Goal: Task Accomplishment & Management: Use online tool/utility

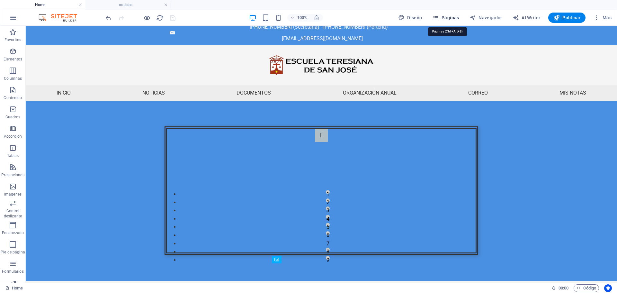
click at [446, 17] on span "Páginas" at bounding box center [445, 17] width 27 height 6
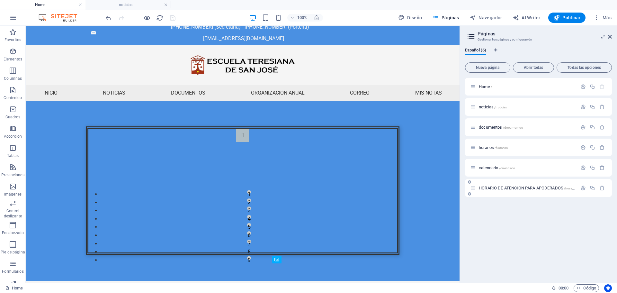
click at [494, 190] on div "HORARIO DE ATENCIÓN PARA APODERADOS /horario-de-atencion-para-apoderados" at bounding box center [523, 187] width 107 height 7
click at [494, 187] on span "HORARIO DE ATENCIÓN PARA APODERADOS /horario-de-atencion-para-apoderados" at bounding box center [548, 187] width 141 height 5
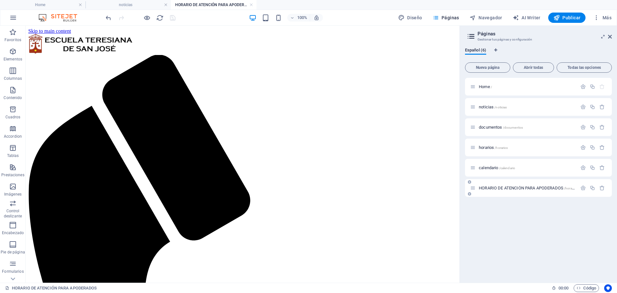
click at [503, 190] on div "HORARIO DE ATENCIÓN PARA APODERADOS /horario-de-atencion-para-apoderados" at bounding box center [523, 187] width 107 height 7
click at [592, 191] on div at bounding box center [592, 187] width 28 height 7
click at [592, 186] on icon "button" at bounding box center [591, 187] width 5 height 5
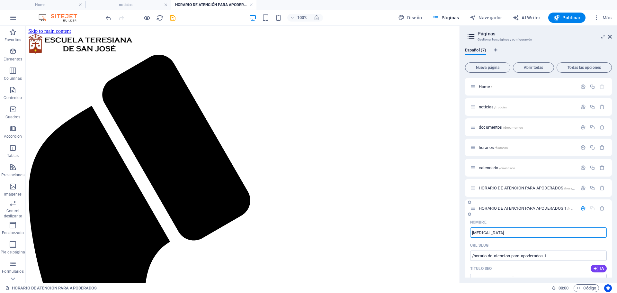
type input "[MEDICAL_DATA]"
type input "/edex"
type input "[MEDICAL_DATA]"
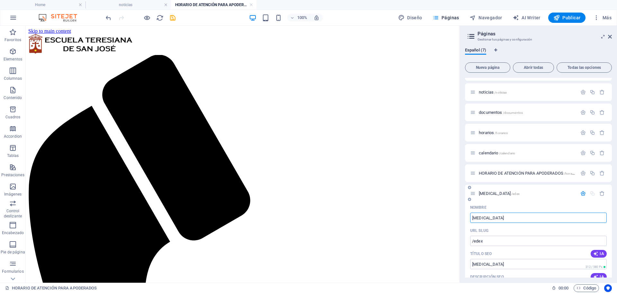
scroll to position [32, 0]
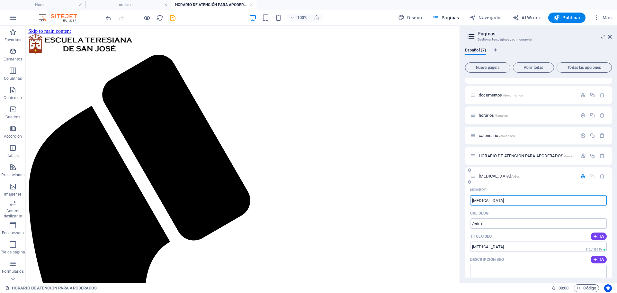
type input "[MEDICAL_DATA]"
click at [494, 192] on div "Nombre" at bounding box center [538, 190] width 136 height 10
click at [487, 177] on span "[MEDICAL_DATA] /edex" at bounding box center [498, 175] width 41 height 5
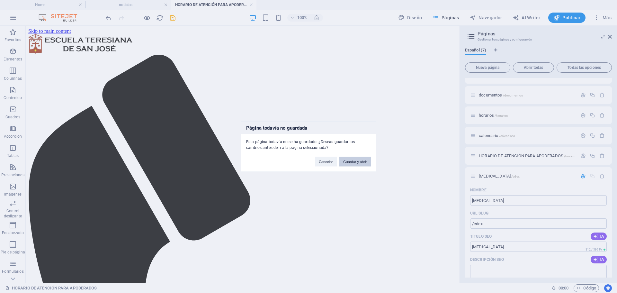
click at [348, 161] on button "Guardar y abrir" at bounding box center [354, 161] width 31 height 10
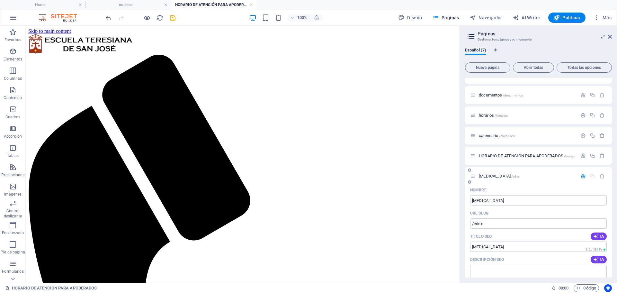
click at [485, 174] on span "[MEDICAL_DATA] /edex" at bounding box center [498, 175] width 41 height 5
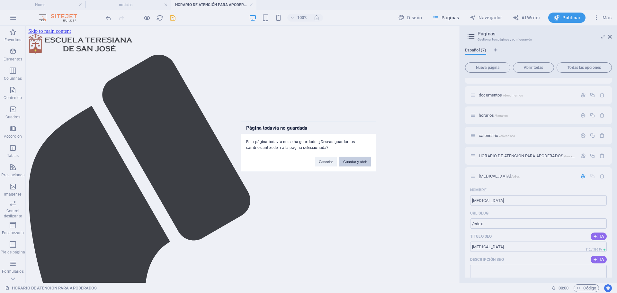
click at [360, 165] on button "Guardar y abrir" at bounding box center [354, 161] width 31 height 10
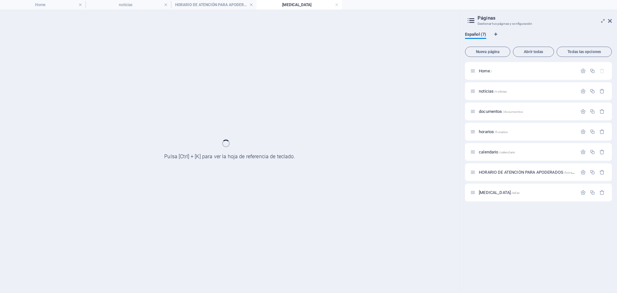
scroll to position [0, 0]
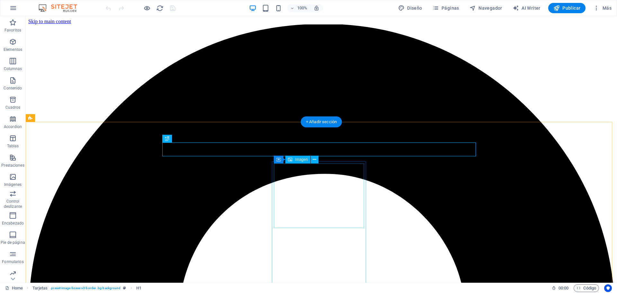
scroll to position [116, 0]
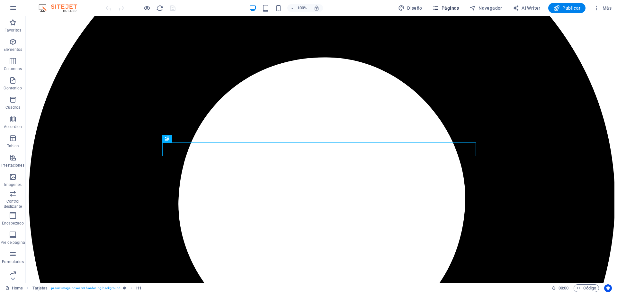
click at [454, 9] on span "Páginas" at bounding box center [445, 8] width 27 height 6
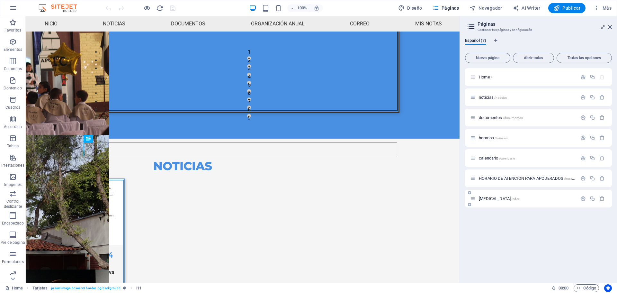
click at [487, 192] on div "[MEDICAL_DATA] /edex" at bounding box center [538, 198] width 147 height 18
click at [488, 196] on div "[MEDICAL_DATA] /edex" at bounding box center [523, 198] width 107 height 7
click at [485, 198] on span "[MEDICAL_DATA] /edex" at bounding box center [498, 198] width 41 height 5
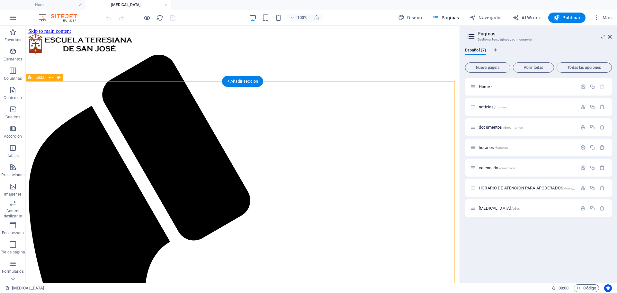
scroll to position [0, 0]
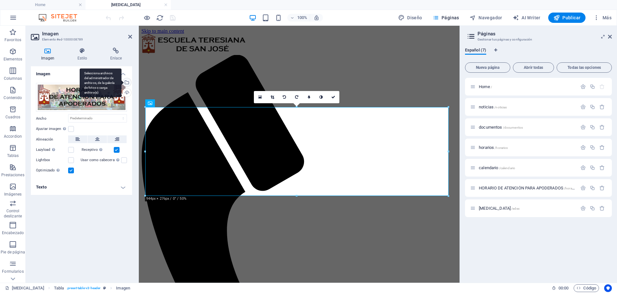
click at [128, 79] on div "Selecciona archivos del administrador de archivos, de la galería de fotos o car…" at bounding box center [126, 83] width 10 height 10
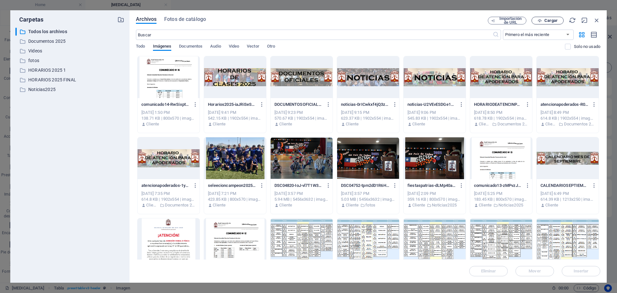
click at [549, 20] on span "Cargar" at bounding box center [550, 21] width 13 height 4
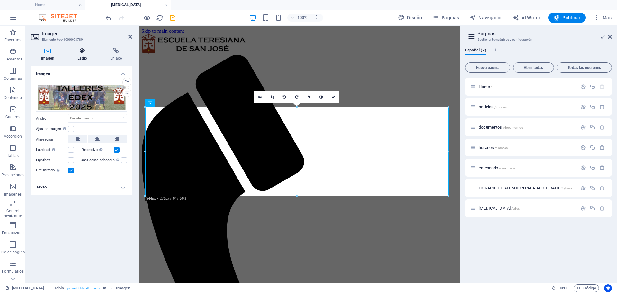
click at [84, 55] on h4 "Estilo" at bounding box center [83, 54] width 33 height 13
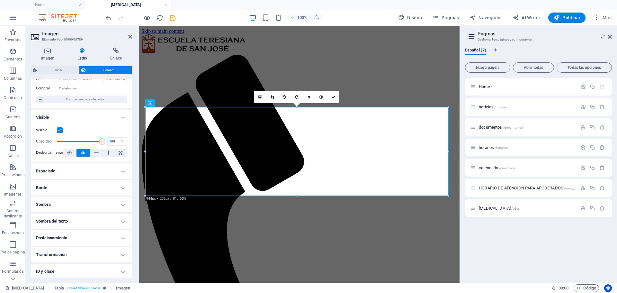
scroll to position [64, 0]
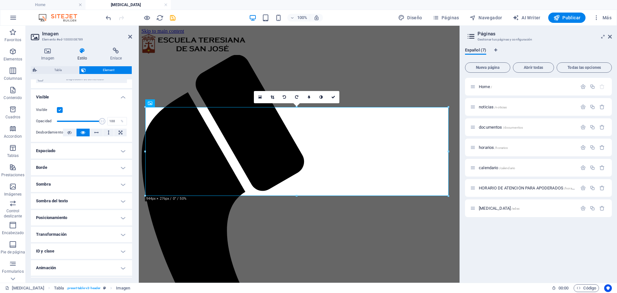
click at [55, 167] on h4 "Borde" at bounding box center [81, 167] width 101 height 15
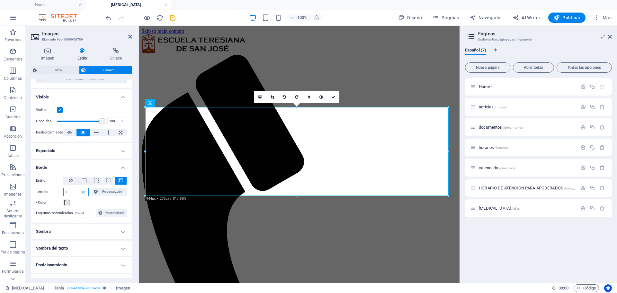
click at [74, 190] on input "1" at bounding box center [76, 192] width 25 height 8
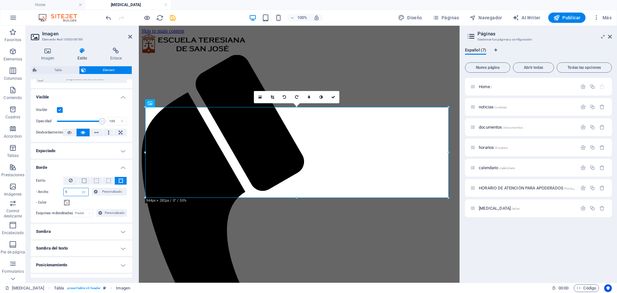
type input "6"
click at [70, 231] on h4 "Sombra" at bounding box center [81, 231] width 101 height 15
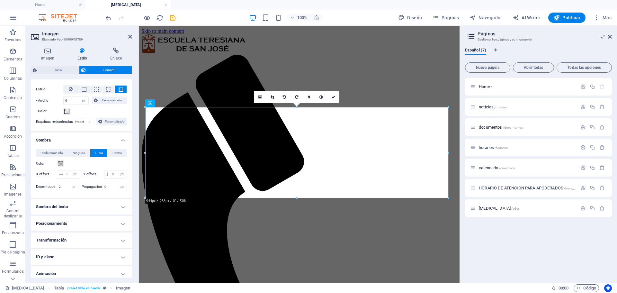
scroll to position [161, 0]
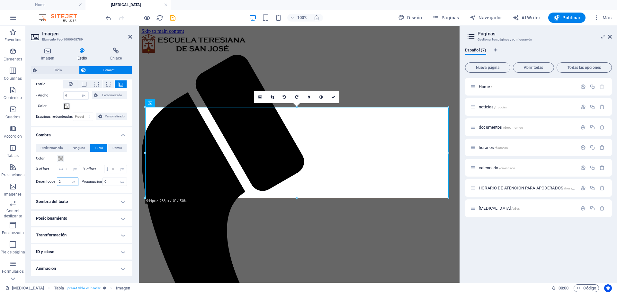
click at [65, 185] on input "2" at bounding box center [67, 182] width 21 height 8
type input "7"
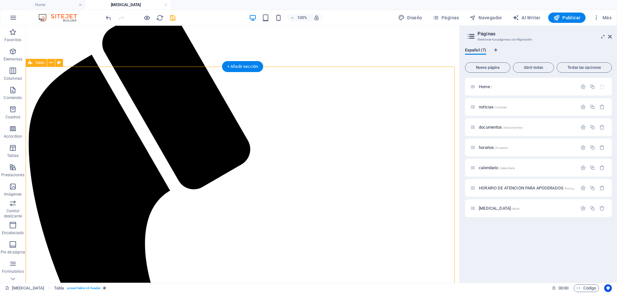
scroll to position [24, 0]
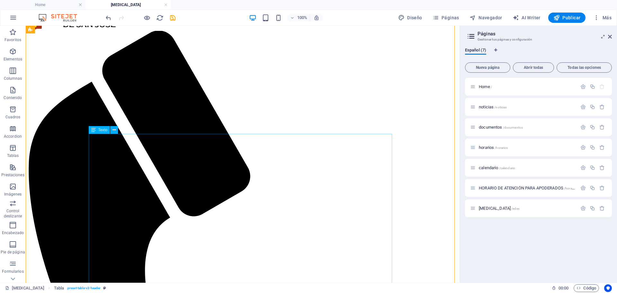
drag, startPoint x: 97, startPoint y: 145, endPoint x: 100, endPoint y: 145, distance: 3.4
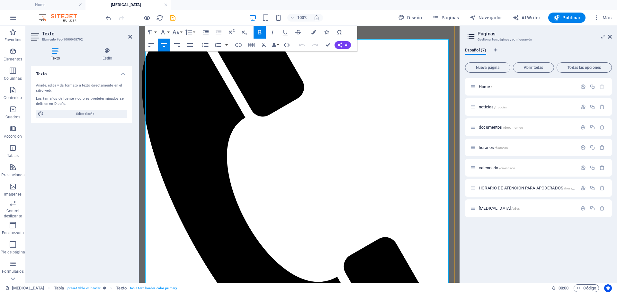
scroll to position [0, 0]
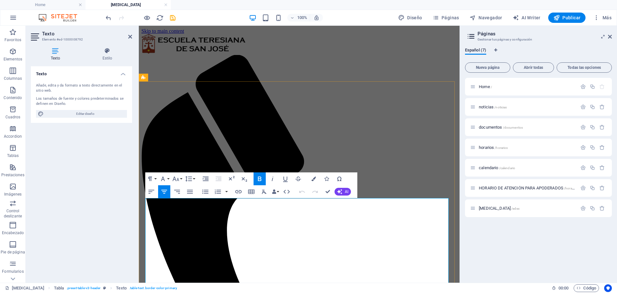
drag, startPoint x: 171, startPoint y: 211, endPoint x: 153, endPoint y: 209, distance: 18.1
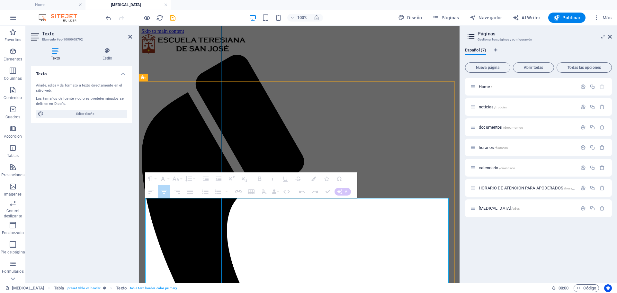
drag, startPoint x: 216, startPoint y: 213, endPoint x: 191, endPoint y: 212, distance: 24.7
drag, startPoint x: 221, startPoint y: 212, endPoint x: 189, endPoint y: 213, distance: 32.4
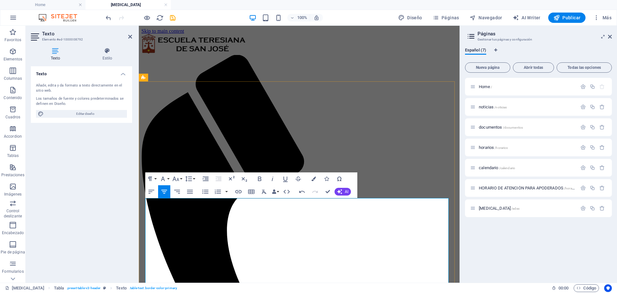
click at [259, 176] on icon "button" at bounding box center [260, 179] width 8 height 8
drag, startPoint x: 171, startPoint y: 210, endPoint x: 154, endPoint y: 210, distance: 17.0
click at [258, 178] on icon "button" at bounding box center [260, 178] width 4 height 4
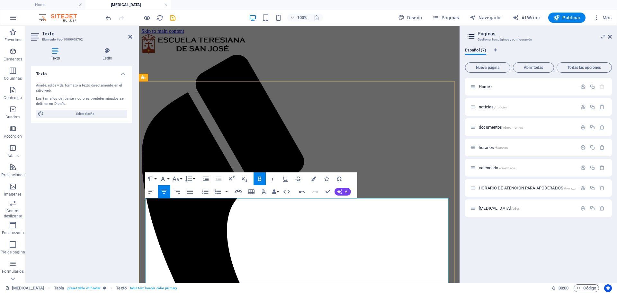
drag, startPoint x: 290, startPoint y: 207, endPoint x: 325, endPoint y: 207, distance: 35.0
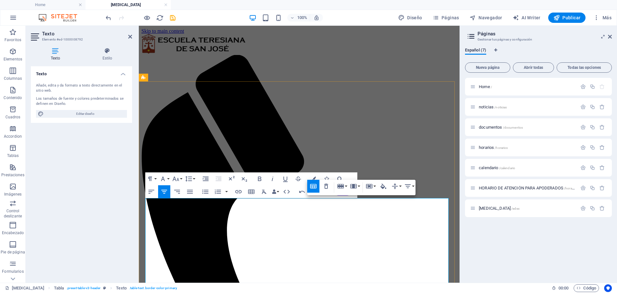
drag, startPoint x: 371, startPoint y: 208, endPoint x: 349, endPoint y: 208, distance: 22.2
click at [259, 180] on icon "button" at bounding box center [260, 179] width 8 height 8
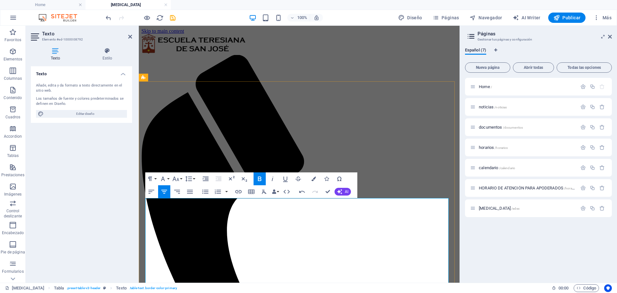
drag, startPoint x: 393, startPoint y: 206, endPoint x: 442, endPoint y: 206, distance: 49.1
drag, startPoint x: 427, startPoint y: 209, endPoint x: 408, endPoint y: 207, distance: 18.8
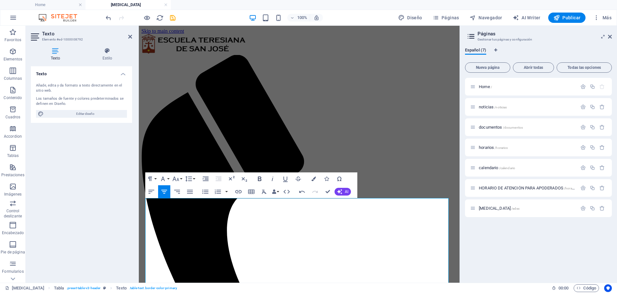
click at [256, 177] on icon "button" at bounding box center [260, 179] width 8 height 8
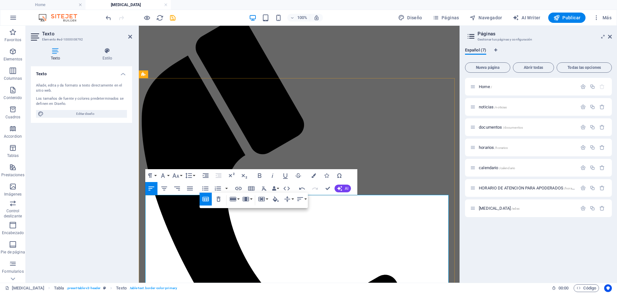
scroll to position [56, 0]
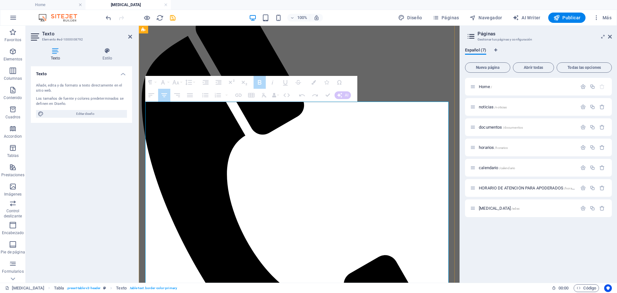
drag, startPoint x: 162, startPoint y: 136, endPoint x: 406, endPoint y: 245, distance: 267.4
drag, startPoint x: 157, startPoint y: 129, endPoint x: 396, endPoint y: 170, distance: 242.0
drag, startPoint x: 157, startPoint y: 162, endPoint x: 245, endPoint y: 201, distance: 96.3
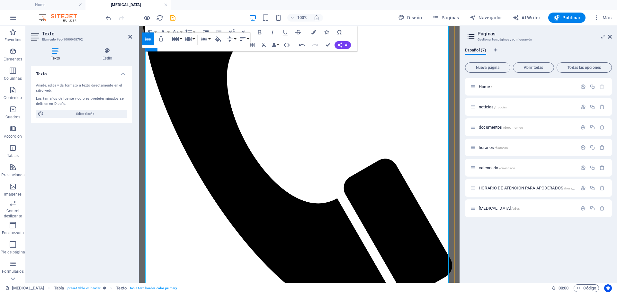
scroll to position [120, 0]
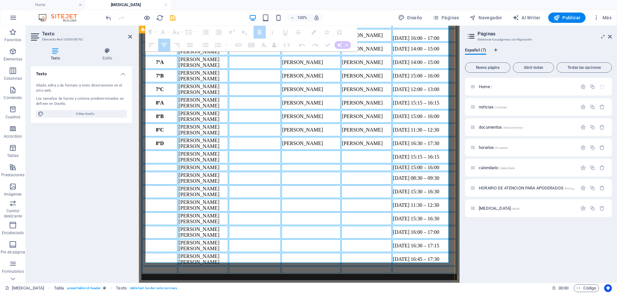
scroll to position [873, 0]
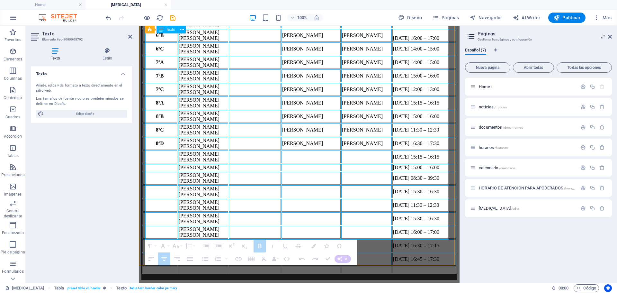
drag, startPoint x: 171, startPoint y: 108, endPoint x: 413, endPoint y: 220, distance: 266.2
click at [413, 220] on tbody "KºA Mella Navarrete Verónica Del Pilar X. Aravena/ D. Rebolledo Karina Corrales…" at bounding box center [298, 32] width 313 height 481
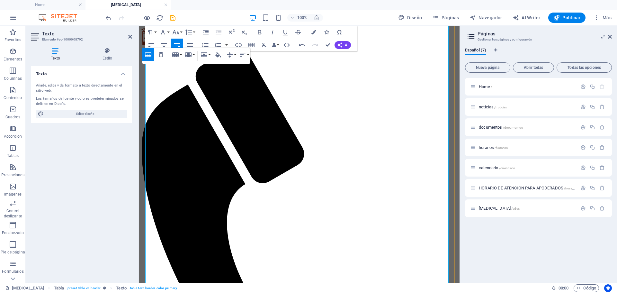
scroll to position [0, 0]
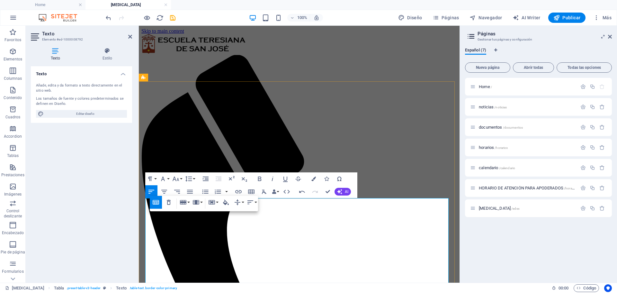
scroll to position [0, 2]
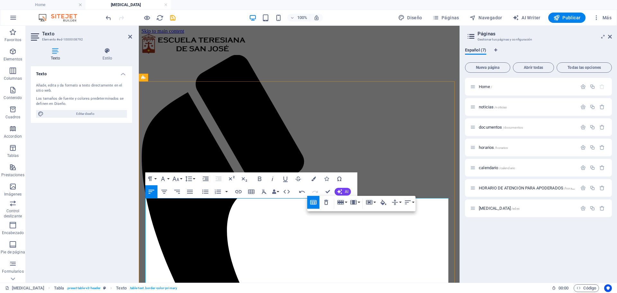
scroll to position [0, 1]
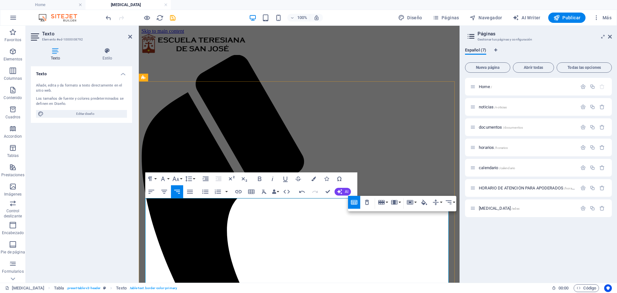
scroll to position [0, 1]
click at [446, 202] on icon "button" at bounding box center [448, 202] width 8 height 8
click at [447, 224] on icon at bounding box center [448, 224] width 6 height 4
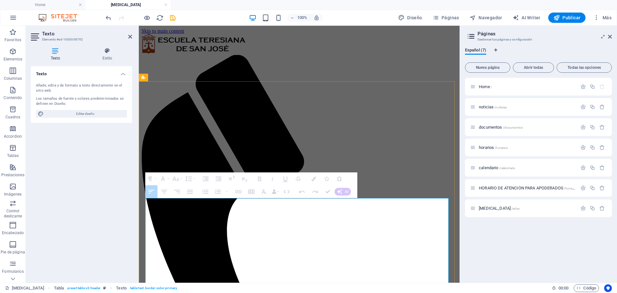
drag, startPoint x: 158, startPoint y: 230, endPoint x: 411, endPoint y: 231, distance: 253.1
click at [166, 192] on div "Arrastra aquí para reemplazar el contenido existente. Si quieres crear un eleme…" at bounding box center [299, 154] width 320 height 257
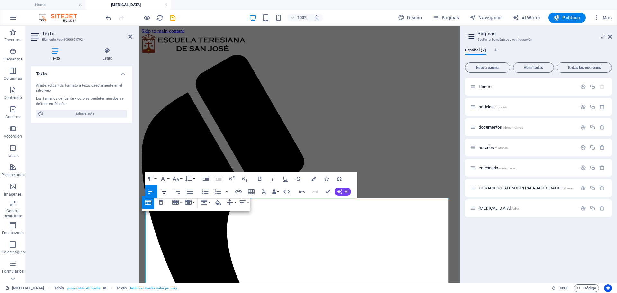
click at [165, 191] on icon "button" at bounding box center [164, 192] width 8 height 8
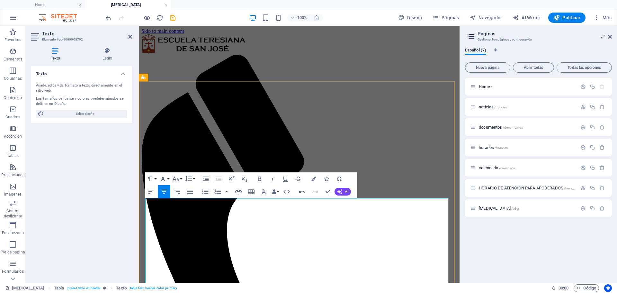
click at [162, 191] on div "Arrastra aquí para reemplazar el contenido existente. Si quieres crear un eleme…" at bounding box center [299, 154] width 320 height 257
click at [166, 190] on icon "button" at bounding box center [164, 191] width 6 height 4
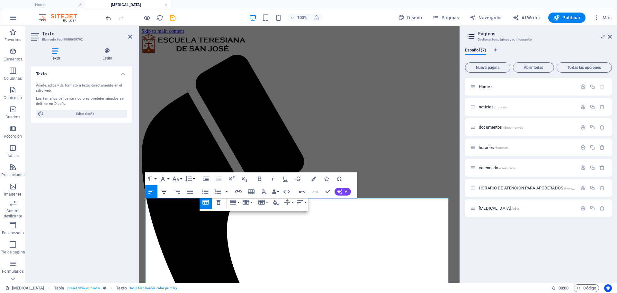
click at [164, 191] on icon "button" at bounding box center [164, 192] width 8 height 8
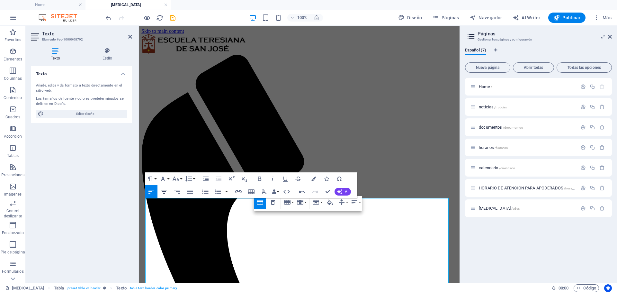
click at [165, 190] on icon "button" at bounding box center [164, 192] width 8 height 8
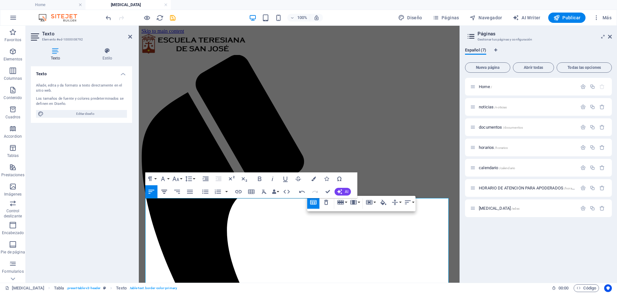
click at [163, 189] on icon "button" at bounding box center [164, 192] width 8 height 8
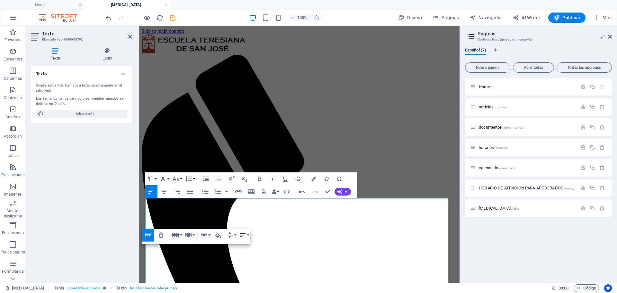
click at [241, 236] on icon "button" at bounding box center [243, 235] width 8 height 8
click at [254, 260] on link "Align Center" at bounding box center [249, 257] width 23 height 10
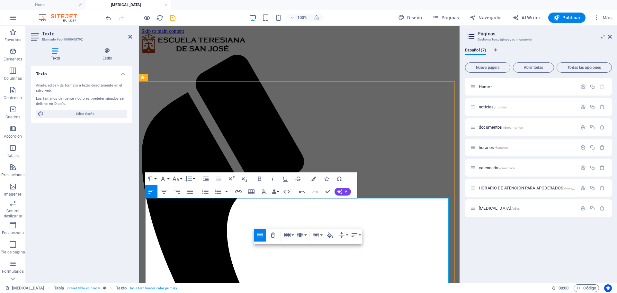
scroll to position [0, 3]
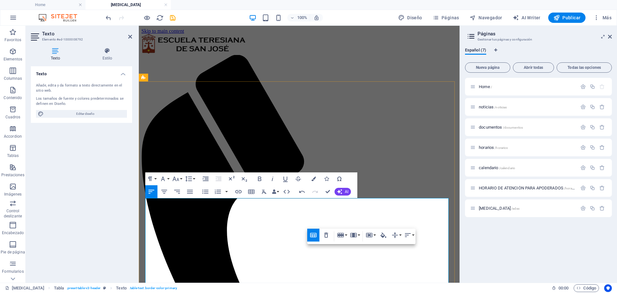
scroll to position [0, 1]
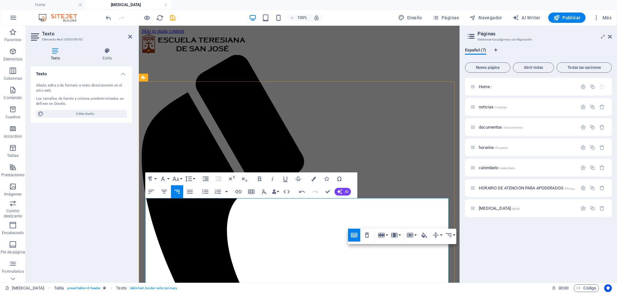
scroll to position [0, 2]
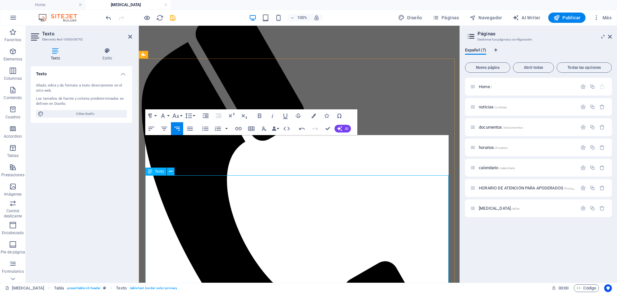
scroll to position [24, 0]
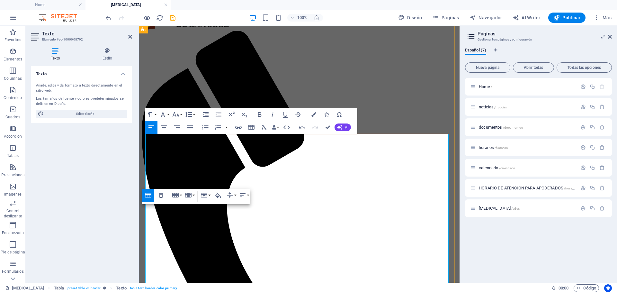
scroll to position [0, 3]
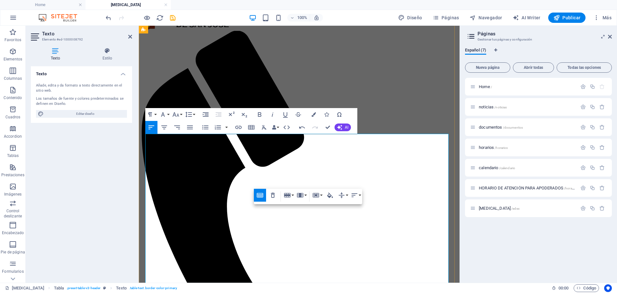
scroll to position [0, 3]
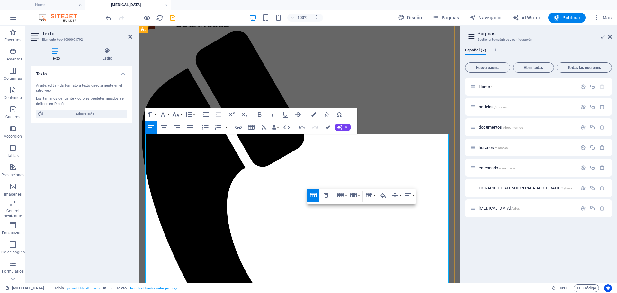
scroll to position [0, 1]
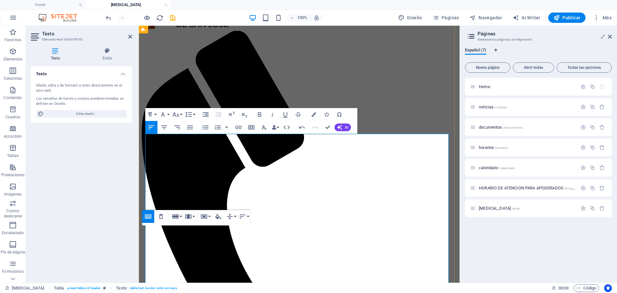
scroll to position [0, 3]
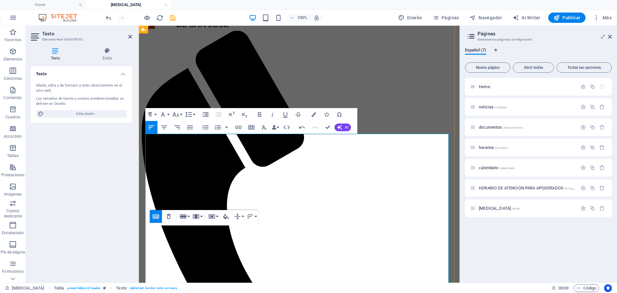
scroll to position [0, 2]
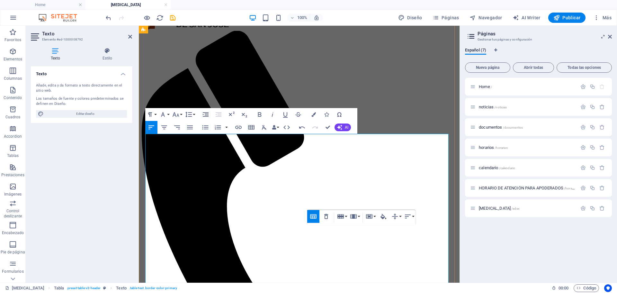
scroll to position [0, 1]
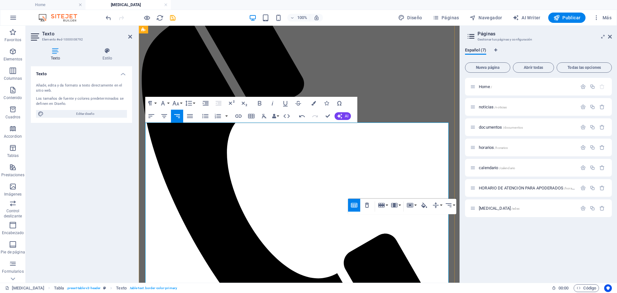
scroll to position [120, 0]
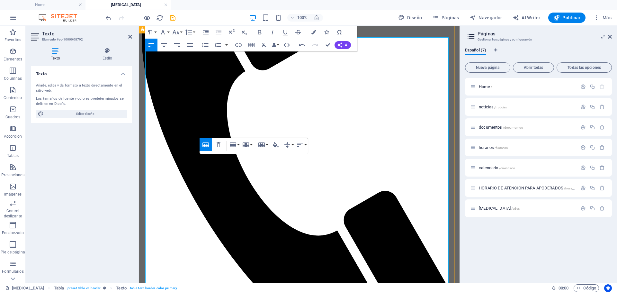
scroll to position [0, 1]
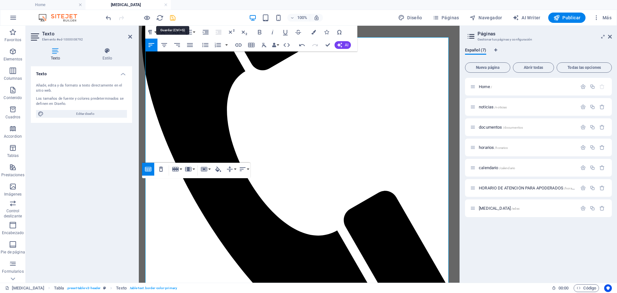
click at [171, 21] on icon "save" at bounding box center [172, 17] width 7 height 7
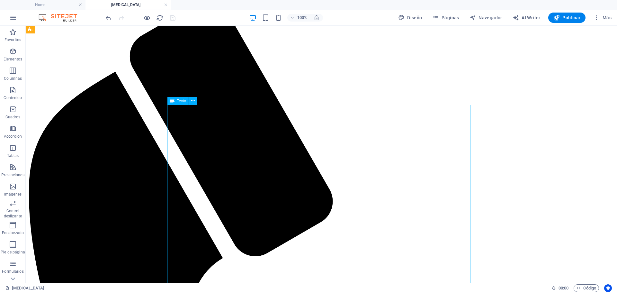
scroll to position [56, 0]
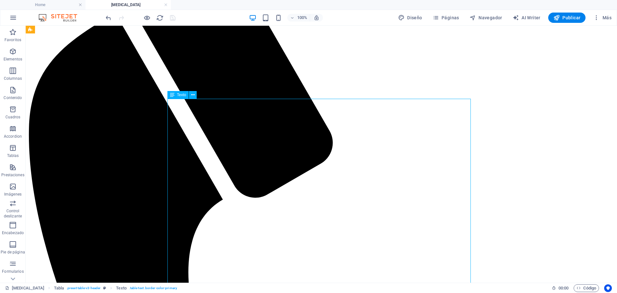
scroll to position [120, 0]
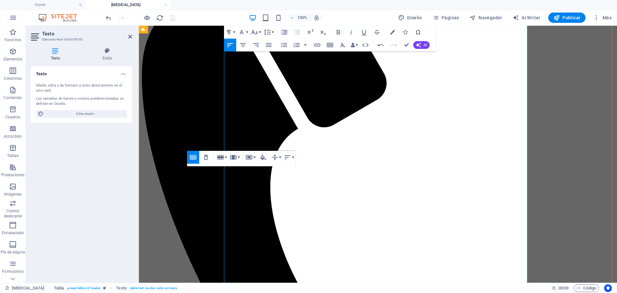
scroll to position [0, 3]
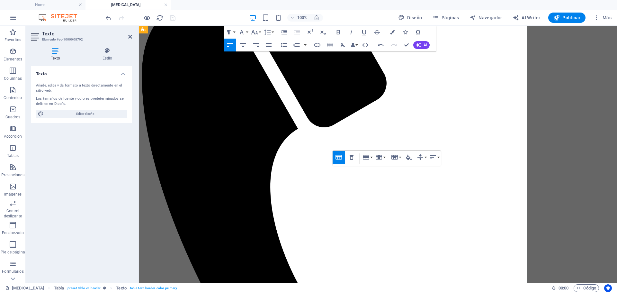
scroll to position [0, 3]
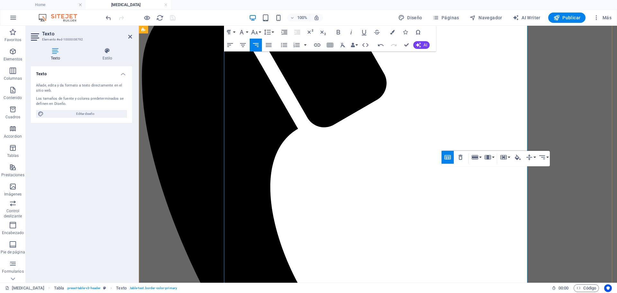
scroll to position [0, 2]
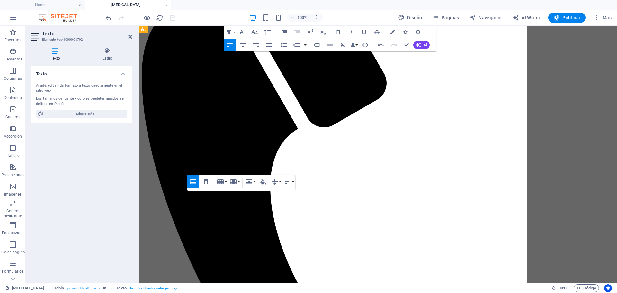
scroll to position [0, 3]
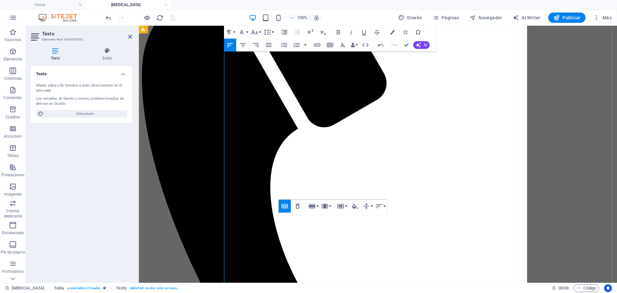
scroll to position [0, 1]
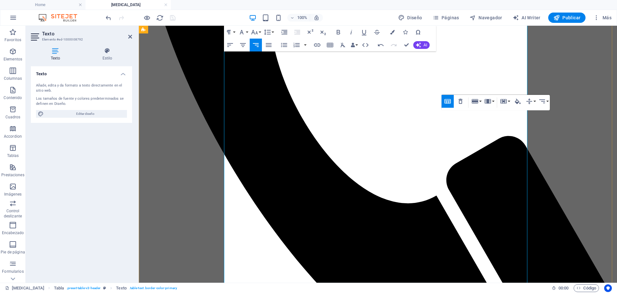
scroll to position [325, 0]
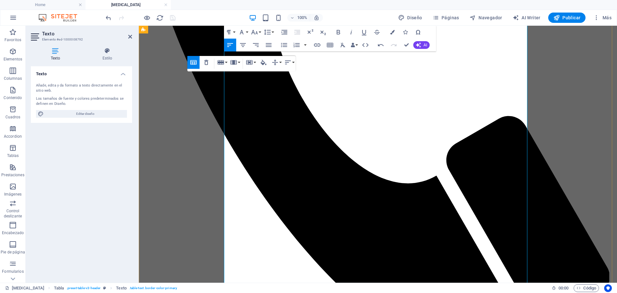
scroll to position [0, 3]
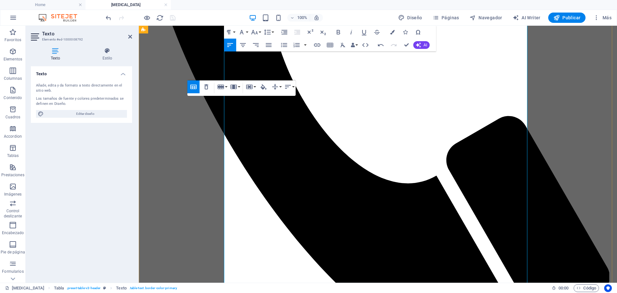
scroll to position [0, 3]
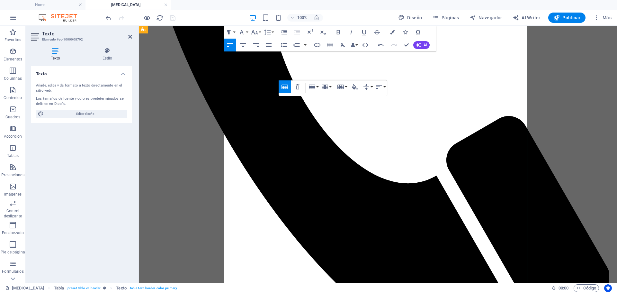
scroll to position [0, 2]
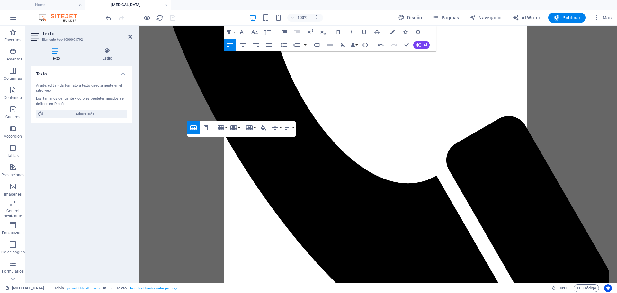
click at [244, 135] on div "Table Header Remove Table Row Insert row above Insert row below Delete row Colu…" at bounding box center [241, 128] width 108 height 15
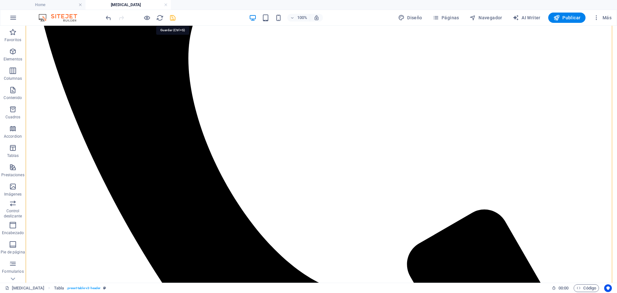
click at [175, 14] on icon "save" at bounding box center [172, 17] width 7 height 7
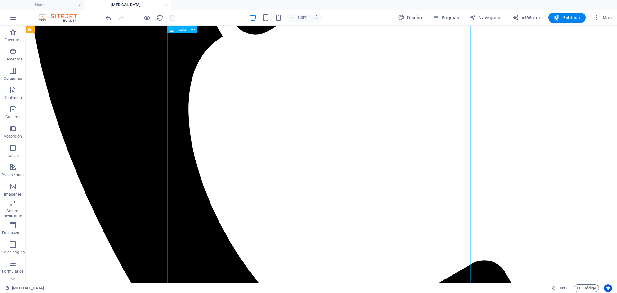
scroll to position [293, 0]
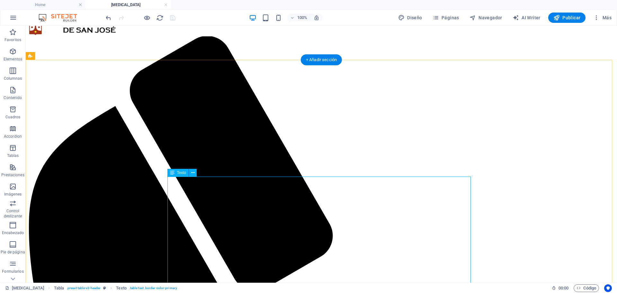
scroll to position [28, 0]
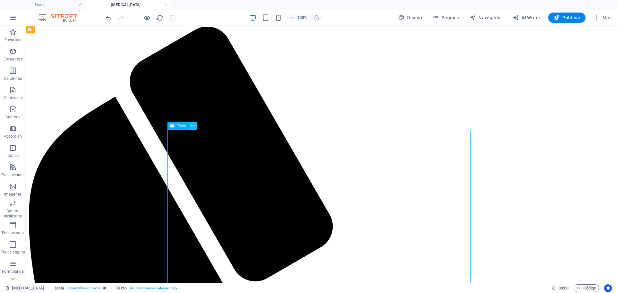
click at [192, 127] on icon at bounding box center [193, 126] width 4 height 7
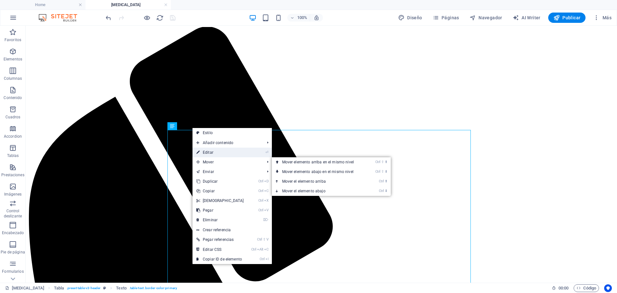
click at [207, 152] on link "⏎ Editar" at bounding box center [219, 152] width 55 height 10
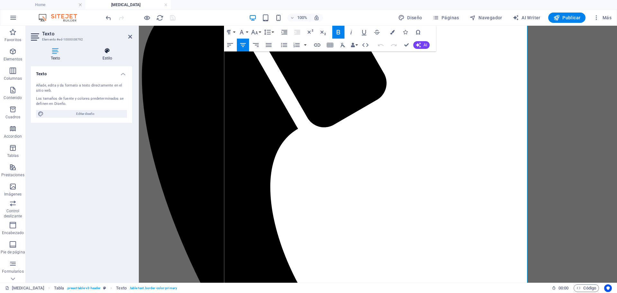
click at [113, 61] on h4 "Estilo" at bounding box center [107, 54] width 49 height 13
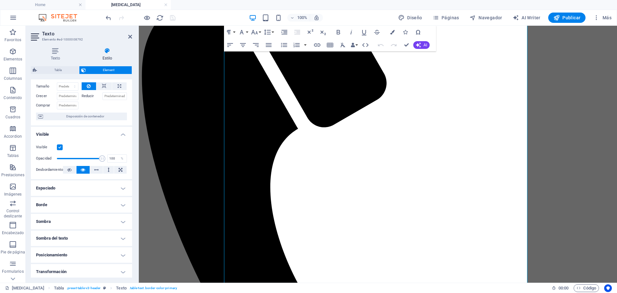
scroll to position [79, 0]
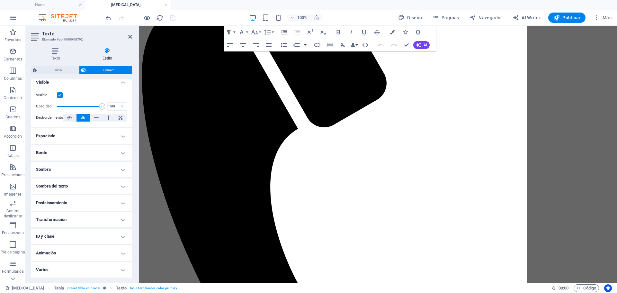
click at [121, 152] on h4 "Borde" at bounding box center [81, 152] width 101 height 15
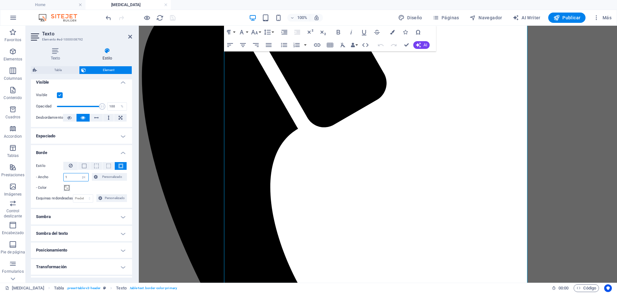
drag, startPoint x: 74, startPoint y: 177, endPoint x: 53, endPoint y: 177, distance: 20.6
click at [53, 177] on div "- Ancho 1 automático px rem % vh vw Personalizado Personalizado" at bounding box center [81, 177] width 91 height 8
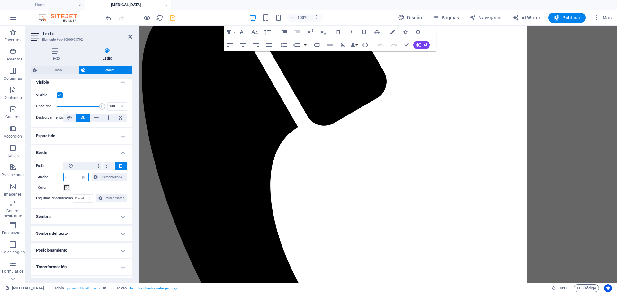
type input "6"
click at [125, 212] on h4 "Sombra" at bounding box center [81, 216] width 101 height 15
drag, startPoint x: 63, startPoint y: 269, endPoint x: 52, endPoint y: 269, distance: 11.2
click at [52, 267] on div "Desenfoque 4 px rem % vh vw" at bounding box center [57, 263] width 42 height 8
type input "7"
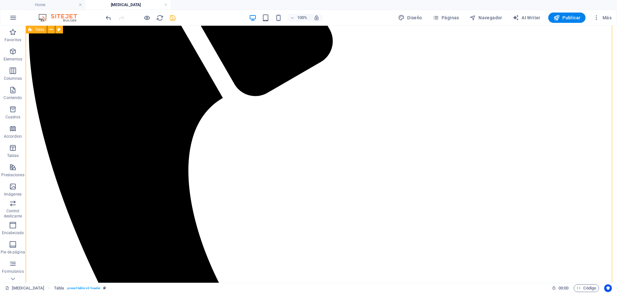
scroll to position [185, 0]
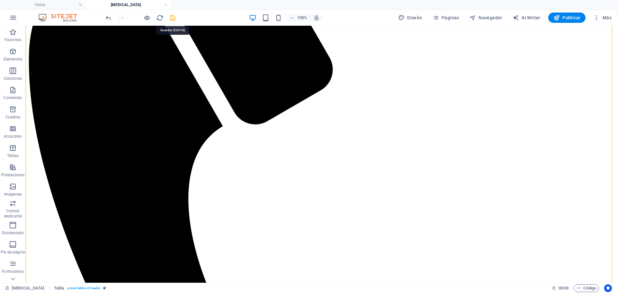
click at [174, 17] on icon "save" at bounding box center [172, 17] width 7 height 7
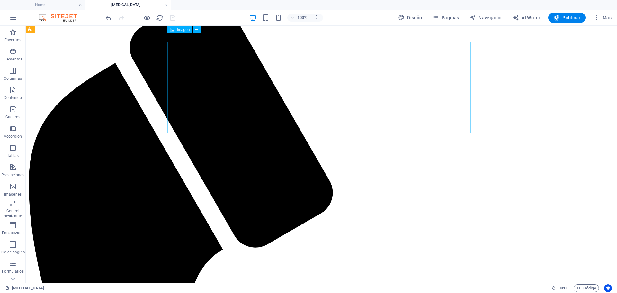
scroll to position [24, 0]
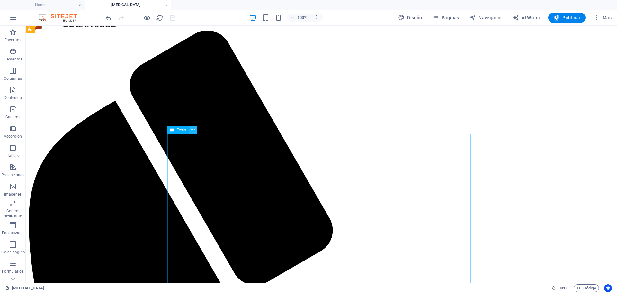
click at [192, 128] on icon at bounding box center [193, 130] width 4 height 7
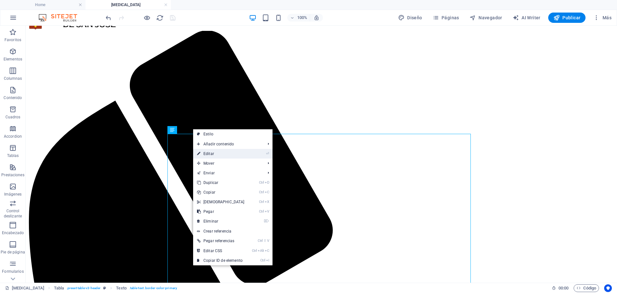
click at [208, 149] on link "⏎ Editar" at bounding box center [220, 154] width 55 height 10
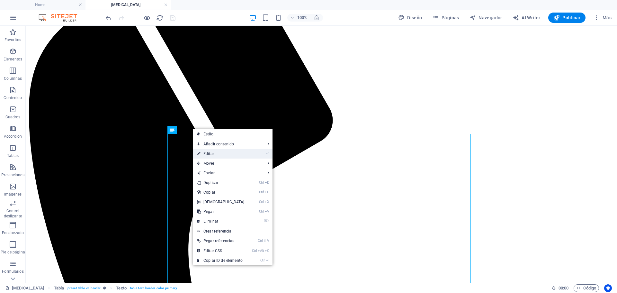
select select "px"
